Goal: Task Accomplishment & Management: Manage account settings

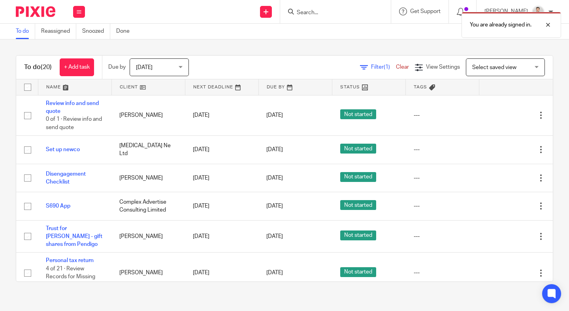
click at [173, 68] on span "[DATE]" at bounding box center [157, 67] width 42 height 17
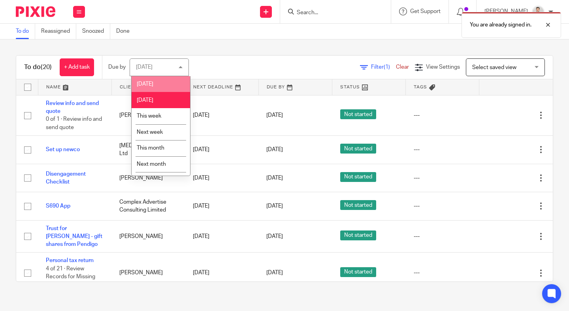
click at [168, 85] on li "[DATE]" at bounding box center [161, 84] width 58 height 16
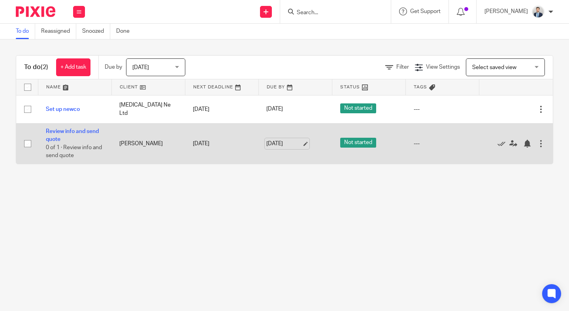
click at [277, 146] on link "[DATE]" at bounding box center [284, 144] width 36 height 8
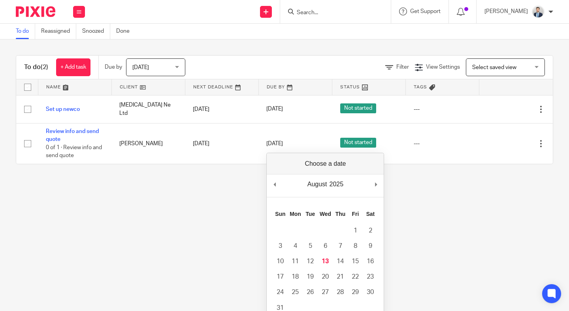
click at [211, 194] on main "To do Reassigned Snoozed Done To do (2) + Add task Due by [DATE] [DATE] [DATE] …" at bounding box center [284, 155] width 569 height 311
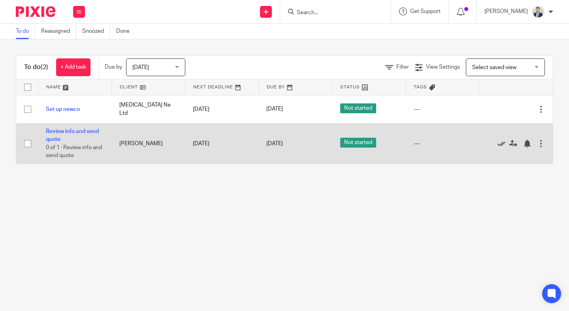
click at [498, 143] on icon at bounding box center [501, 144] width 8 height 8
